Goal: Task Accomplishment & Management: Manage account settings

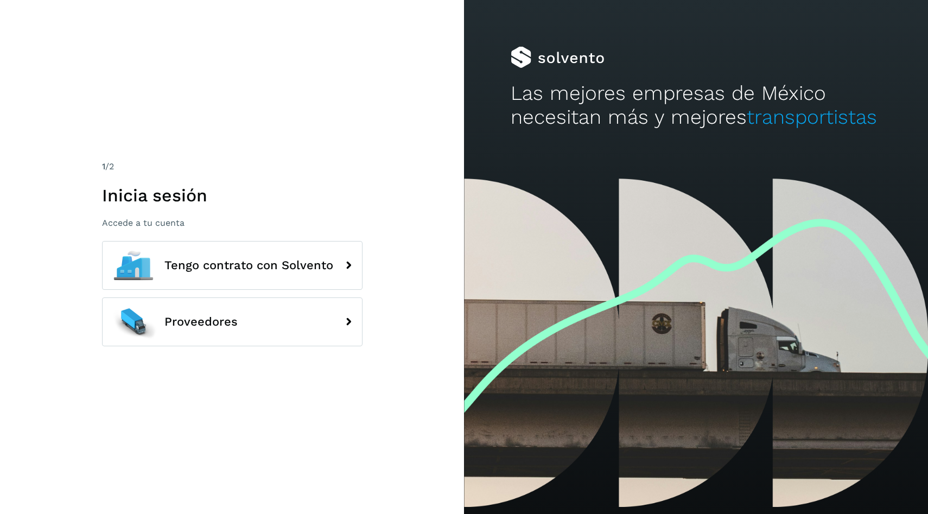
click at [296, 240] on div "1 /2 Inicia sesión Accede a tu cuenta Tengo contrato con Solvento Proveedores" at bounding box center [232, 257] width 260 height 194
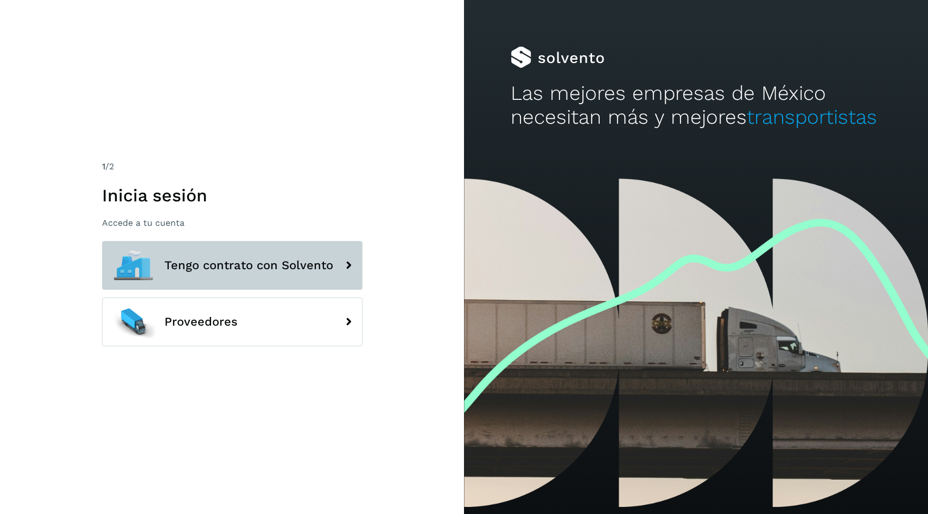
click at [318, 259] on span "Tengo contrato con Solvento" at bounding box center [248, 265] width 169 height 13
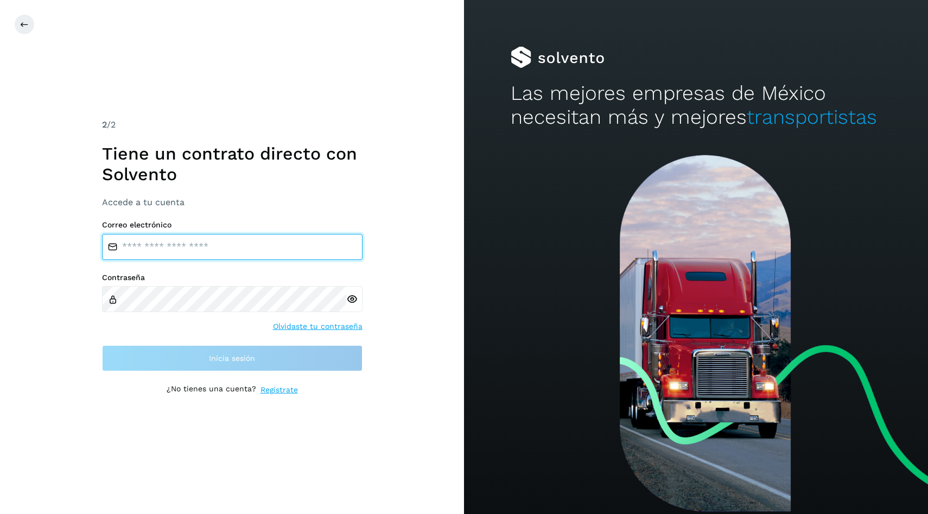
click at [275, 241] on input "email" at bounding box center [232, 247] width 260 height 26
type input "**********"
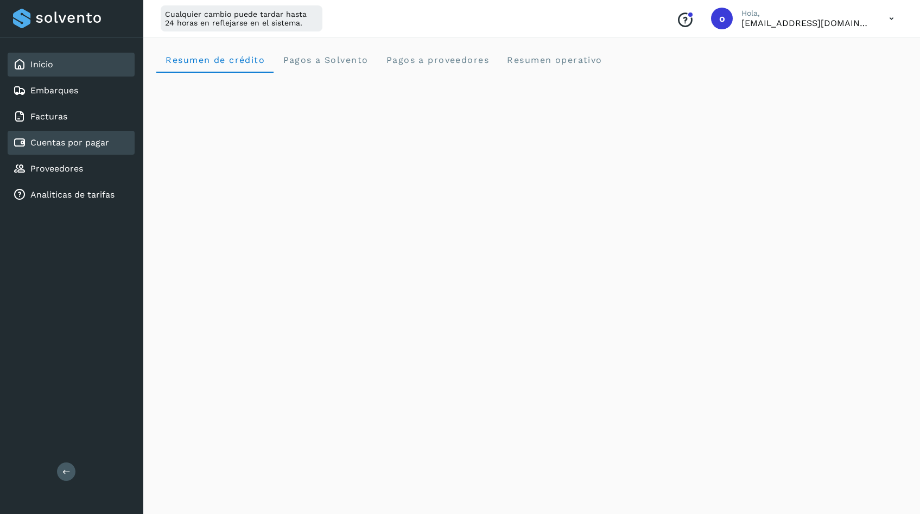
click at [103, 140] on link "Cuentas por pagar" at bounding box center [69, 142] width 79 height 10
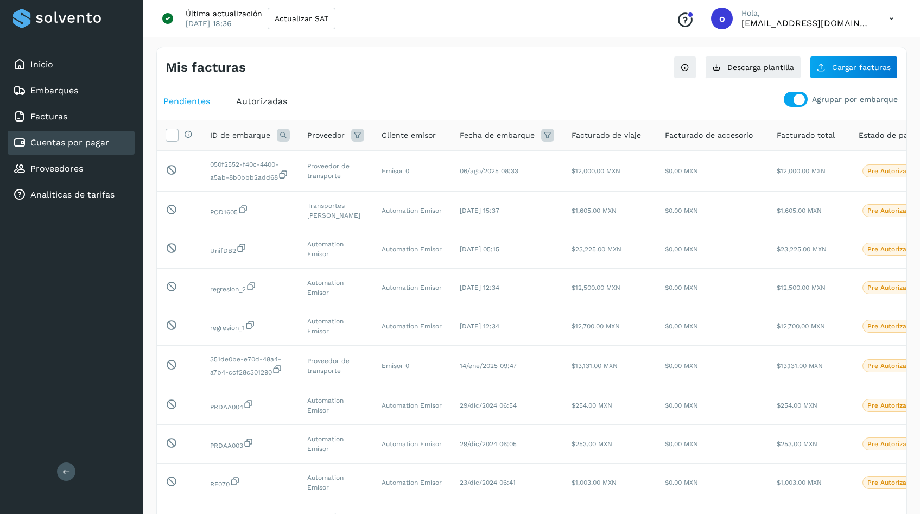
click at [790, 101] on div at bounding box center [796, 99] width 24 height 15
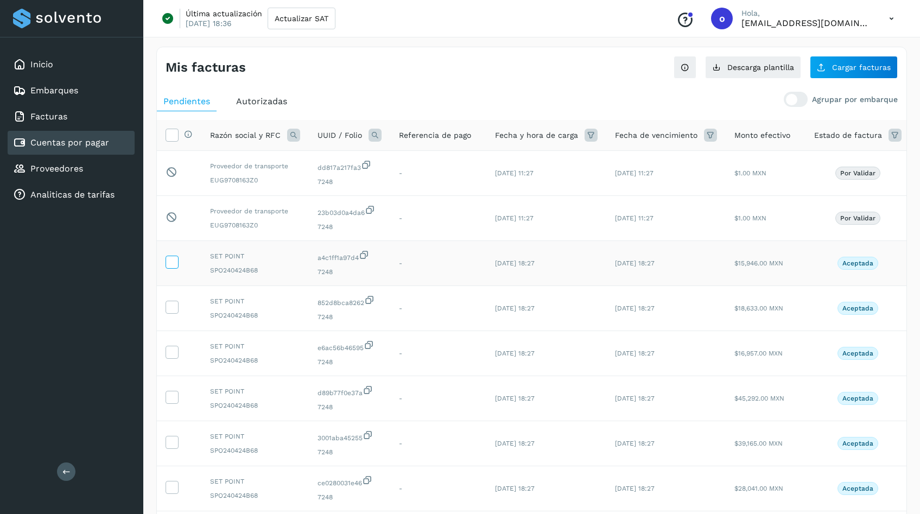
click at [175, 264] on icon at bounding box center [171, 261] width 11 height 11
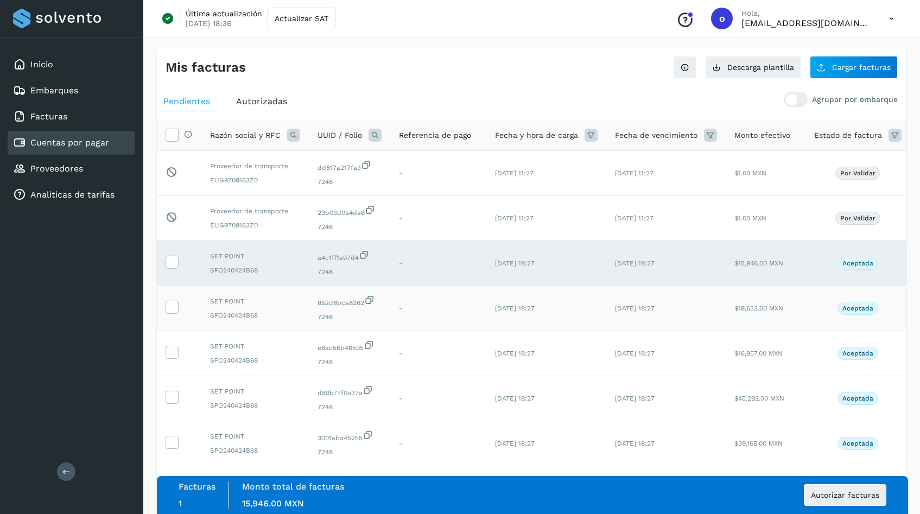
click at [180, 309] on td at bounding box center [179, 308] width 44 height 45
click at [177, 308] on icon at bounding box center [171, 306] width 11 height 11
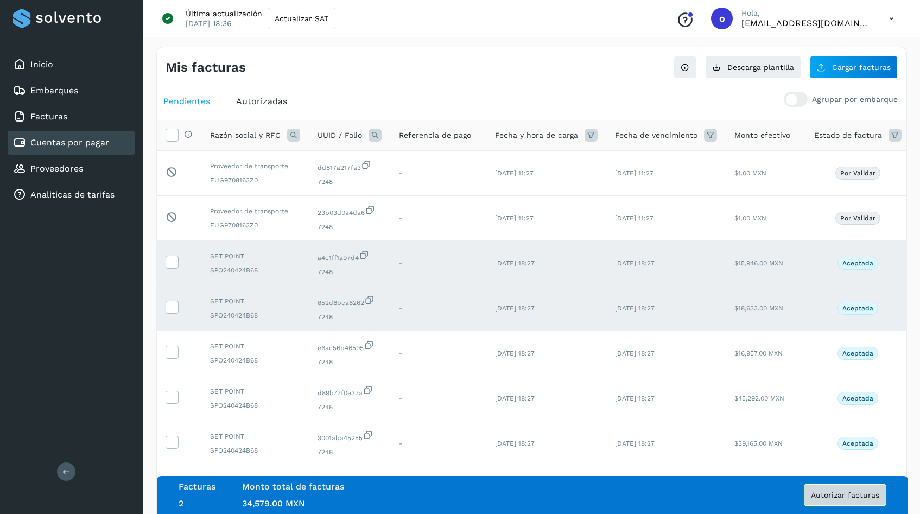
click at [867, 497] on span "Autorizar facturas" at bounding box center [845, 495] width 68 height 8
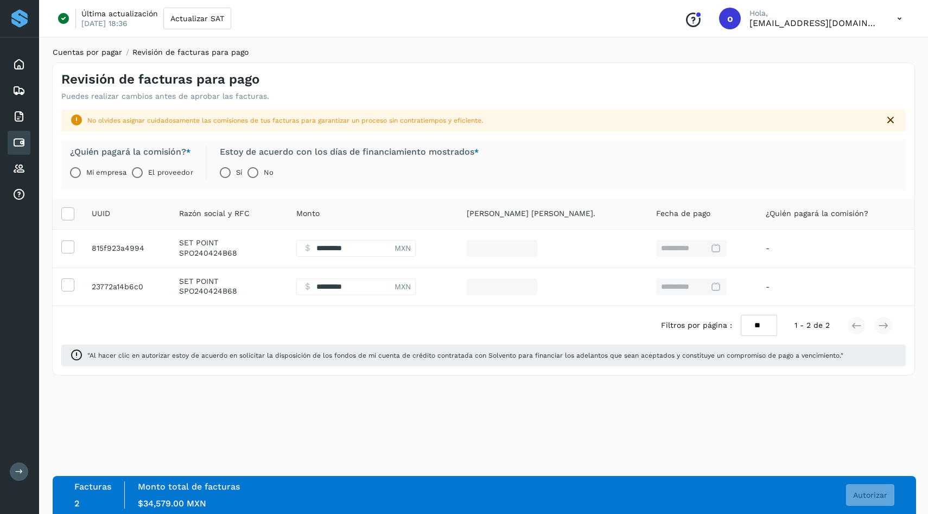
click at [108, 52] on link "Cuentas por pagar" at bounding box center [87, 52] width 69 height 9
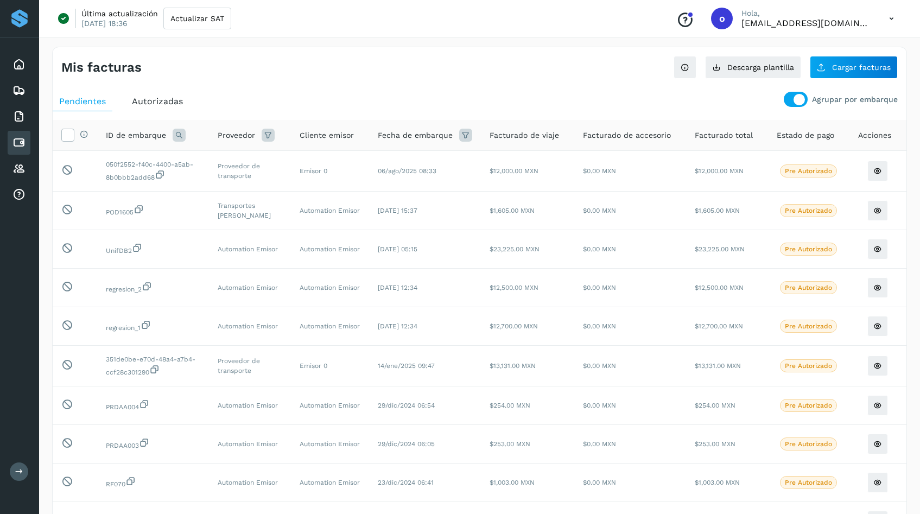
click at [276, 100] on div at bounding box center [798, 99] width 11 height 11
